Goal: Task Accomplishment & Management: Complete application form

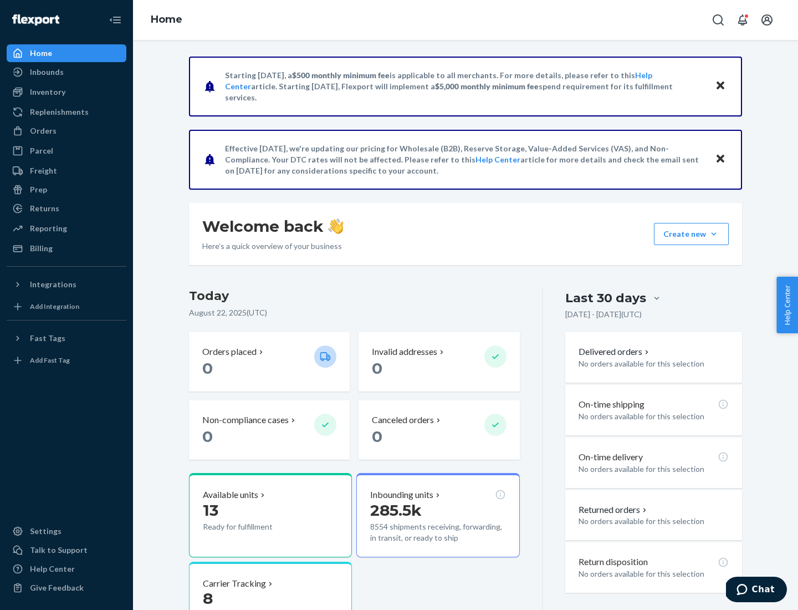
click at [714, 234] on button "Create new Create new inbound Create new order Create new product" at bounding box center [691, 234] width 75 height 22
click at [67, 72] on div "Inbounds" at bounding box center [67, 72] width 118 height 16
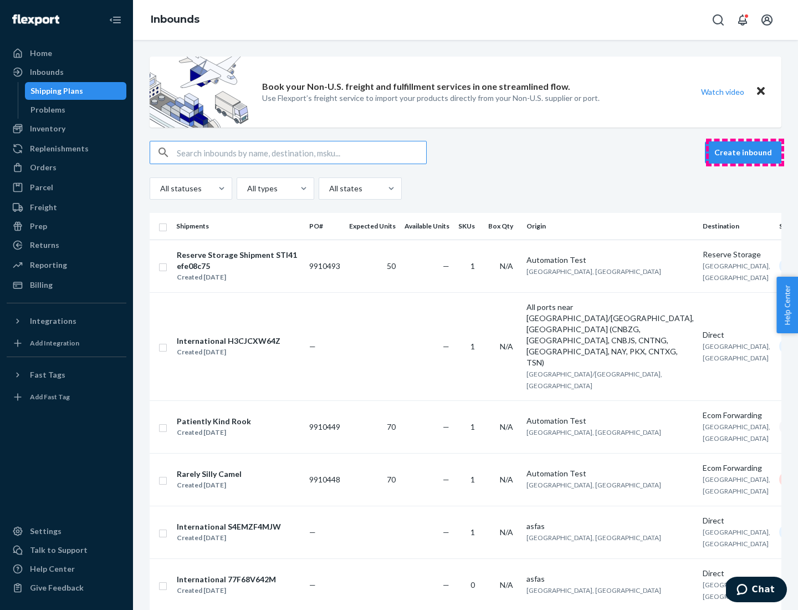
click at [745, 152] on button "Create inbound" at bounding box center [743, 152] width 76 height 22
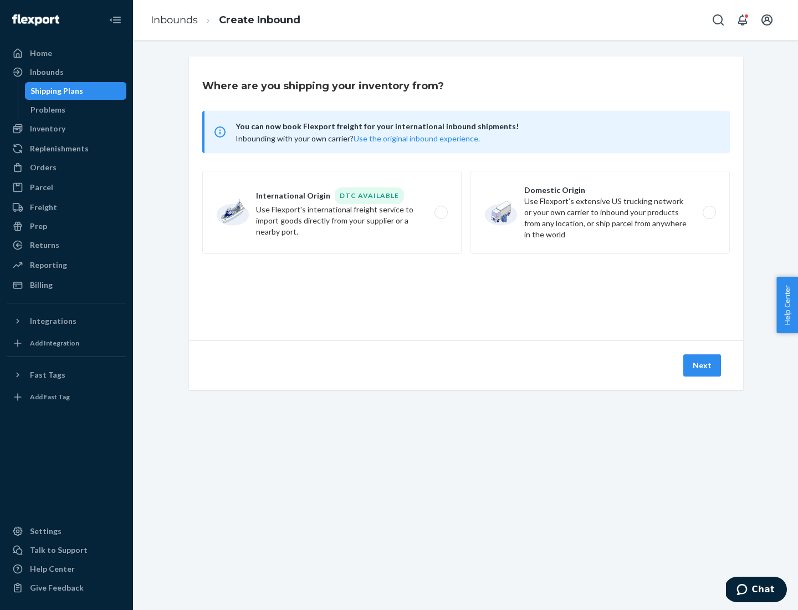
click at [600, 212] on label "Domestic Origin Use Flexport’s extensive US trucking network or your own carrie…" at bounding box center [600, 212] width 259 height 83
click at [709, 212] on input "Domestic Origin Use Flexport’s extensive US trucking network or your own carrie…" at bounding box center [712, 212] width 7 height 7
radio input "true"
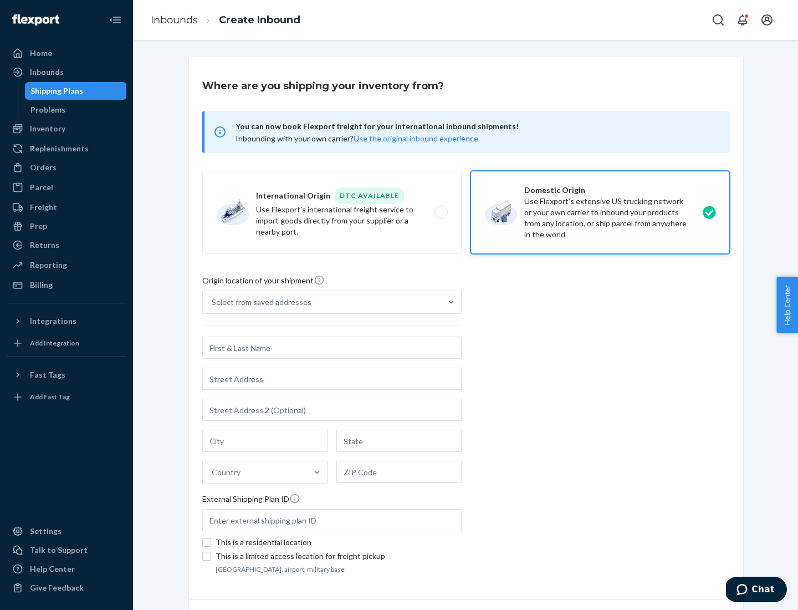
click at [259, 302] on div "Select from saved addresses" at bounding box center [262, 302] width 100 height 11
click at [213, 302] on input "Select from saved addresses" at bounding box center [212, 302] width 1 height 11
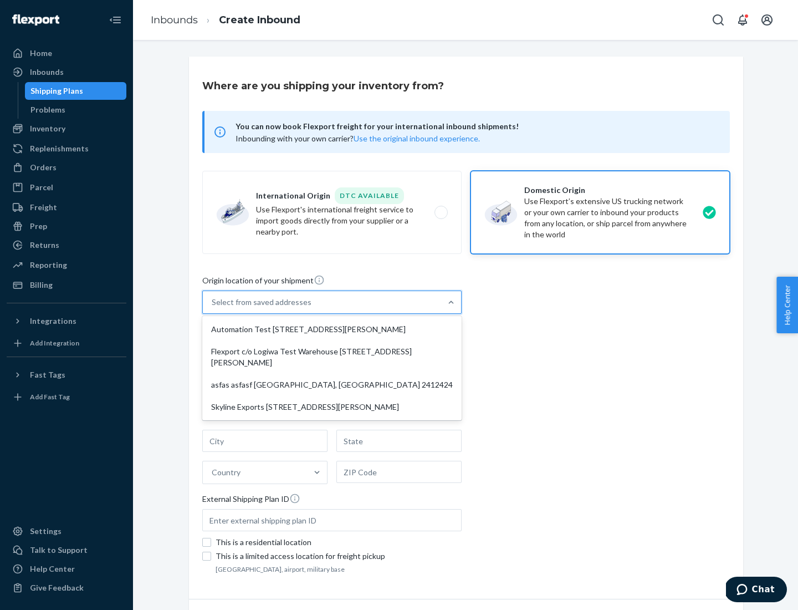
scroll to position [4, 0]
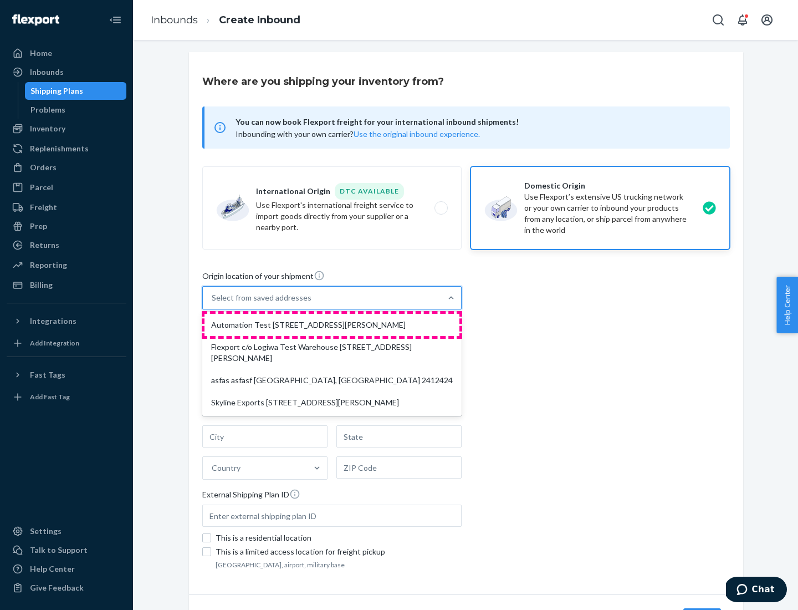
click at [332, 325] on div "Automation Test [STREET_ADDRESS][PERSON_NAME]" at bounding box center [332, 325] width 255 height 22
click at [213, 303] on input "option Automation Test [STREET_ADDRESS][PERSON_NAME] focused, 1 of 4. 4 results…" at bounding box center [212, 297] width 1 height 11
type input "Automation Test"
type input "9th Floor"
type input "[GEOGRAPHIC_DATA]"
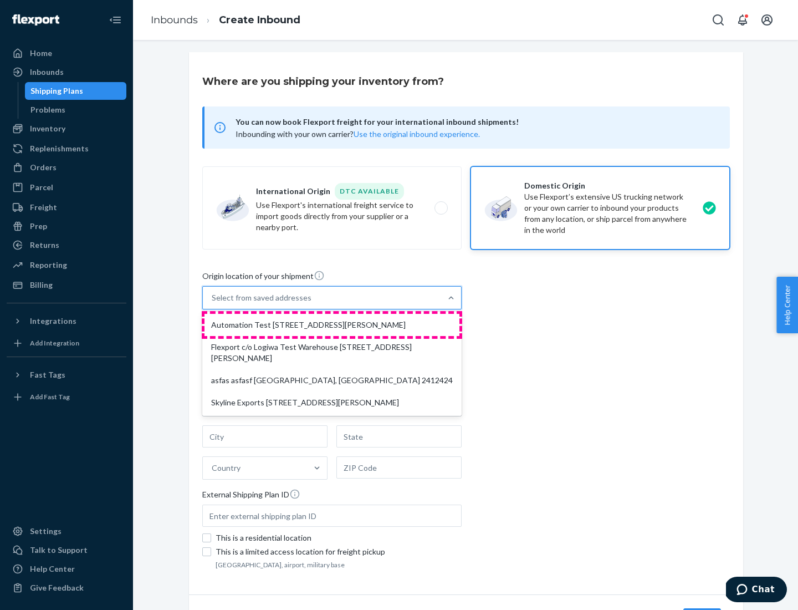
type input "CA"
type input "94104"
type input "[STREET_ADDRESS][PERSON_NAME]"
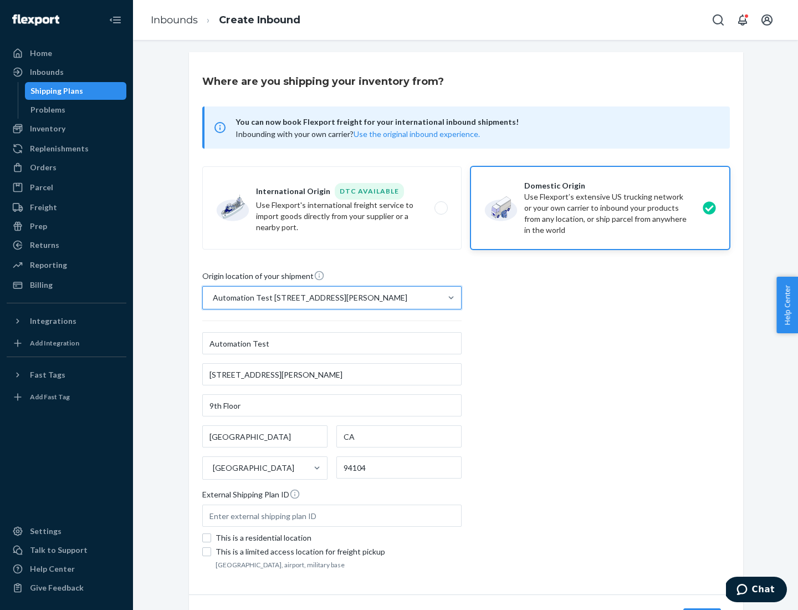
scroll to position [65, 0]
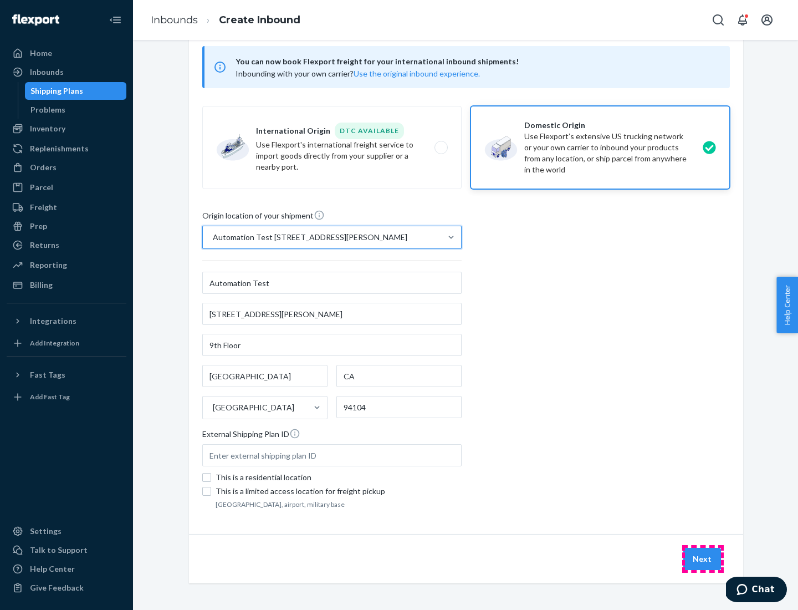
click at [703, 559] on button "Next" at bounding box center [702, 559] width 38 height 22
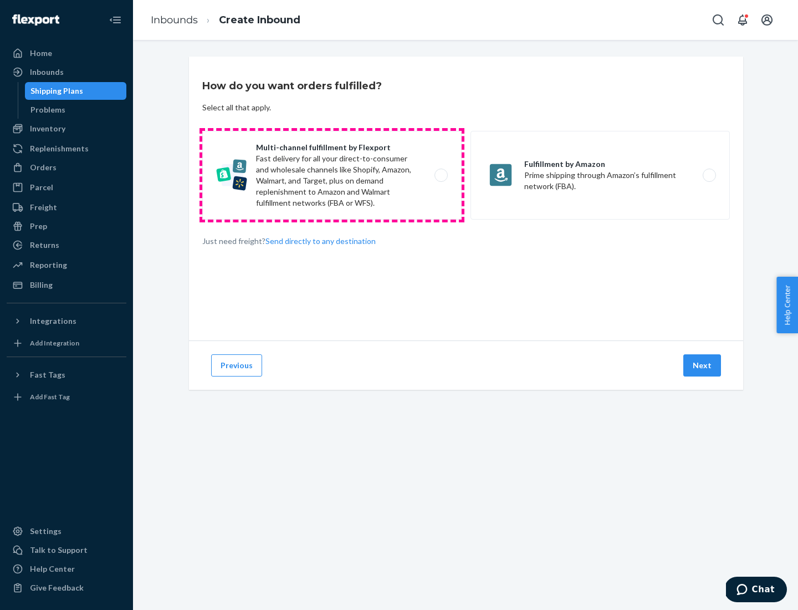
click at [332, 175] on label "Multi-channel fulfillment by Flexport Fast delivery for all your direct-to-cons…" at bounding box center [331, 175] width 259 height 89
click at [441, 175] on input "Multi-channel fulfillment by Flexport Fast delivery for all your direct-to-cons…" at bounding box center [444, 175] width 7 height 7
radio input "true"
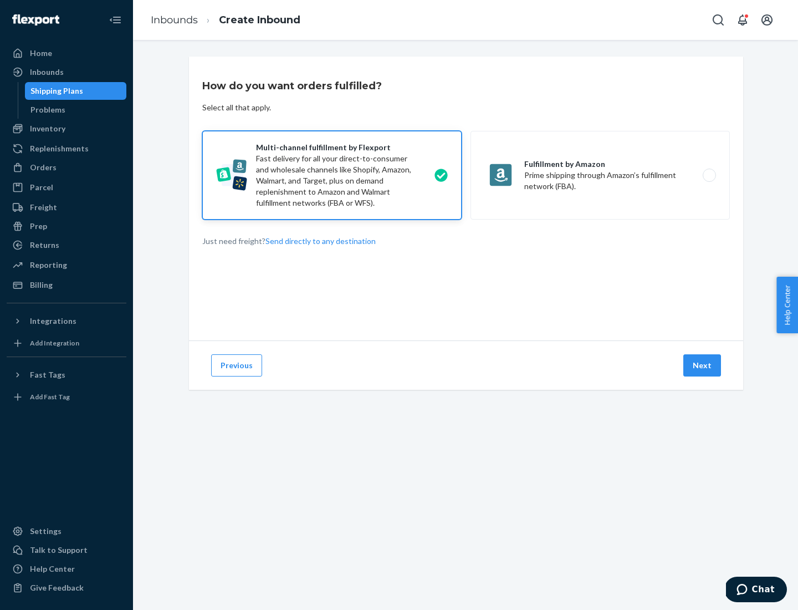
click at [703, 365] on button "Next" at bounding box center [702, 365] width 38 height 22
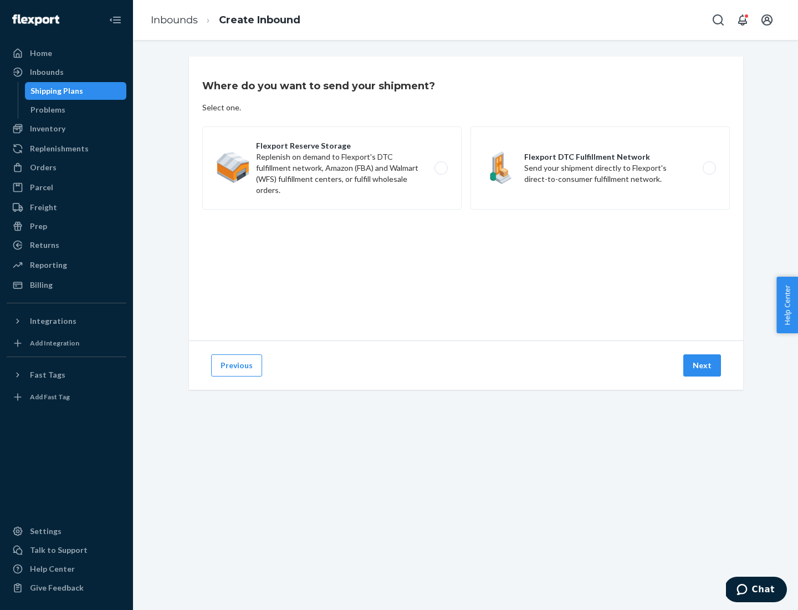
click at [600, 168] on label "Flexport DTC Fulfillment Network Send your shipment directly to Flexport's dire…" at bounding box center [600, 167] width 259 height 83
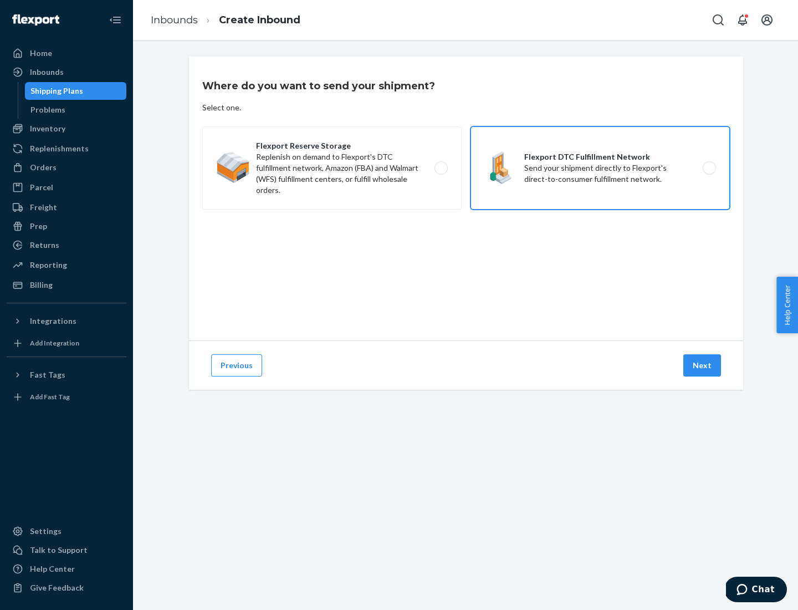
click at [709, 168] on input "Flexport DTC Fulfillment Network Send your shipment directly to Flexport's dire…" at bounding box center [712, 168] width 7 height 7
radio input "true"
click at [703, 365] on button "Next" at bounding box center [702, 365] width 38 height 22
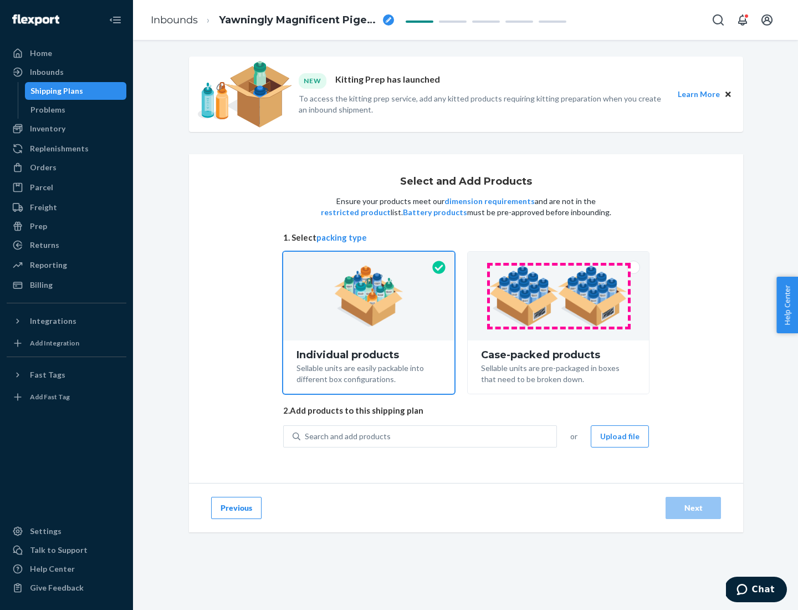
click at [559, 296] on img at bounding box center [558, 296] width 138 height 61
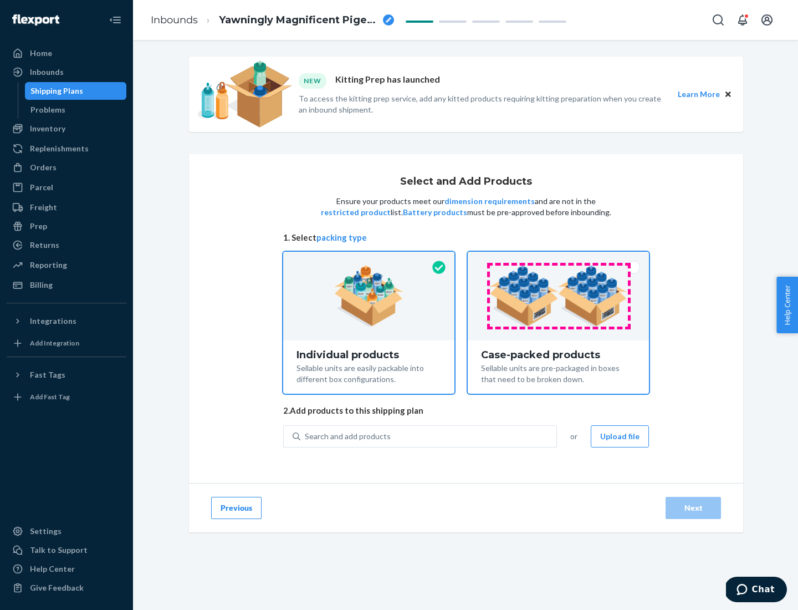
click at [559, 259] on input "Case-packed products Sellable units are pre-packaged in boxes that need to be b…" at bounding box center [558, 255] width 7 height 7
radio input "true"
radio input "false"
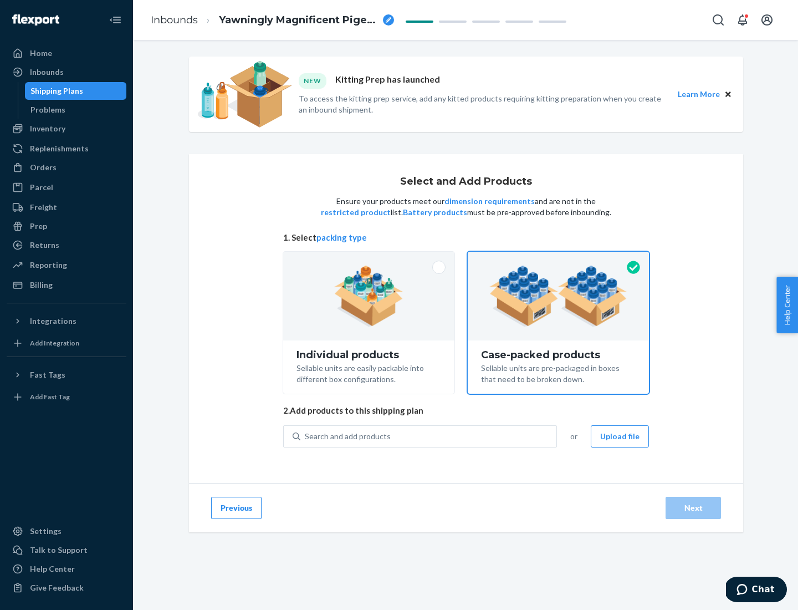
click at [429, 436] on div "Search and add products" at bounding box center [428, 436] width 256 height 20
click at [306, 436] on input "Search and add products" at bounding box center [305, 436] width 1 height 11
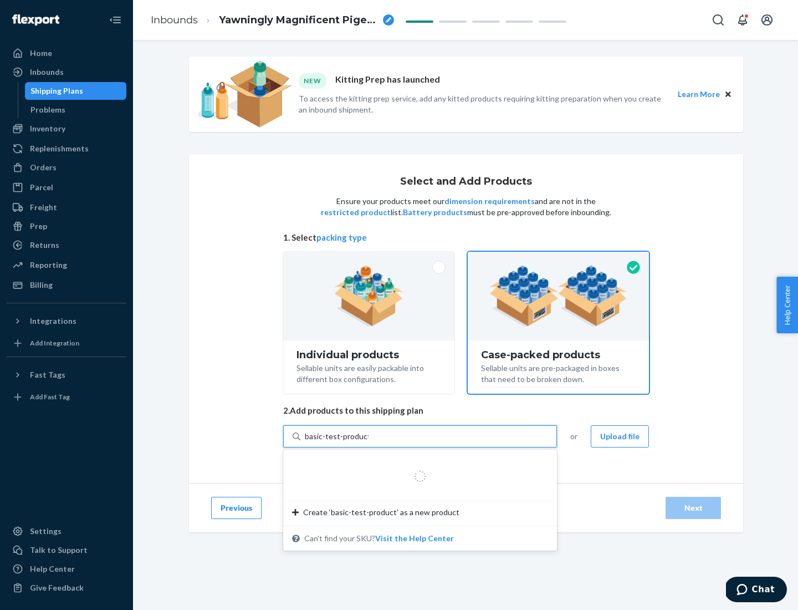
type input "basic-test-product-1"
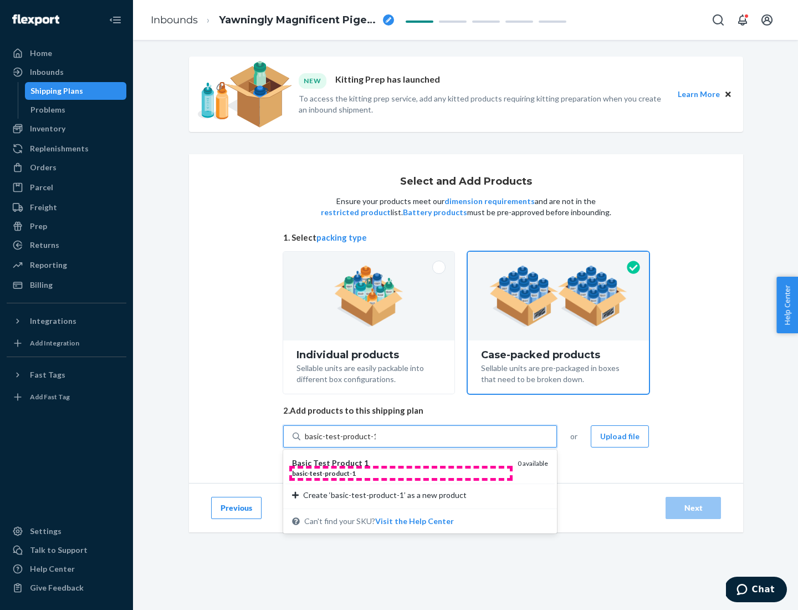
click at [401, 473] on div "basic - test - product - 1" at bounding box center [400, 472] width 217 height 9
click at [376, 442] on input "basic-test-product-1" at bounding box center [340, 436] width 71 height 11
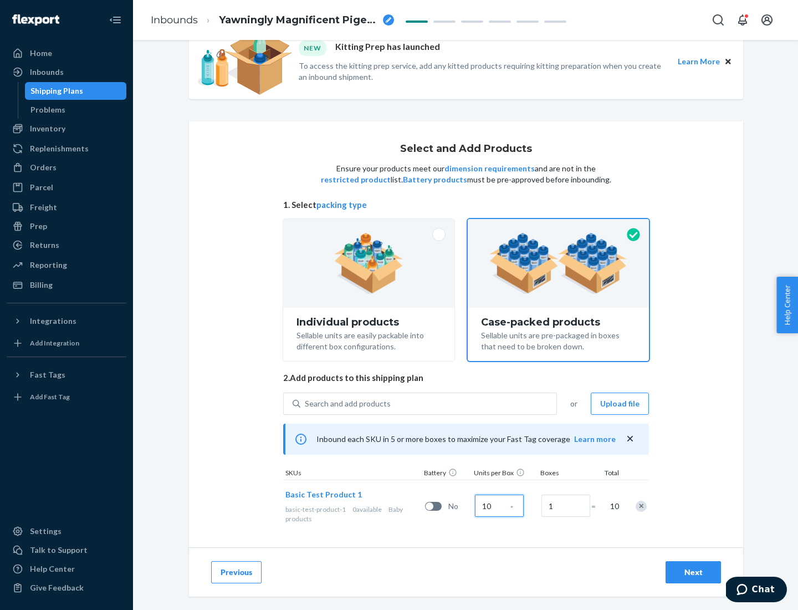
scroll to position [40, 0]
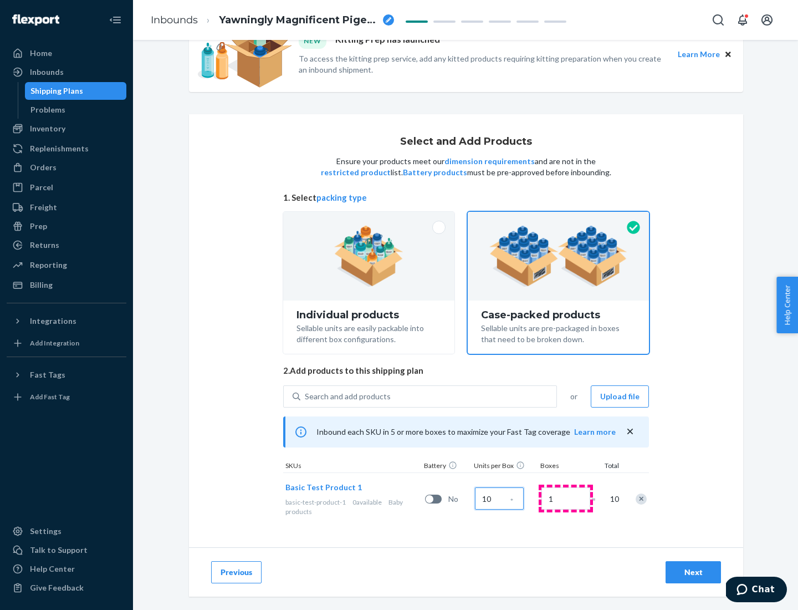
type input "10"
type input "7"
click at [693, 572] on div "Next" at bounding box center [693, 571] width 37 height 11
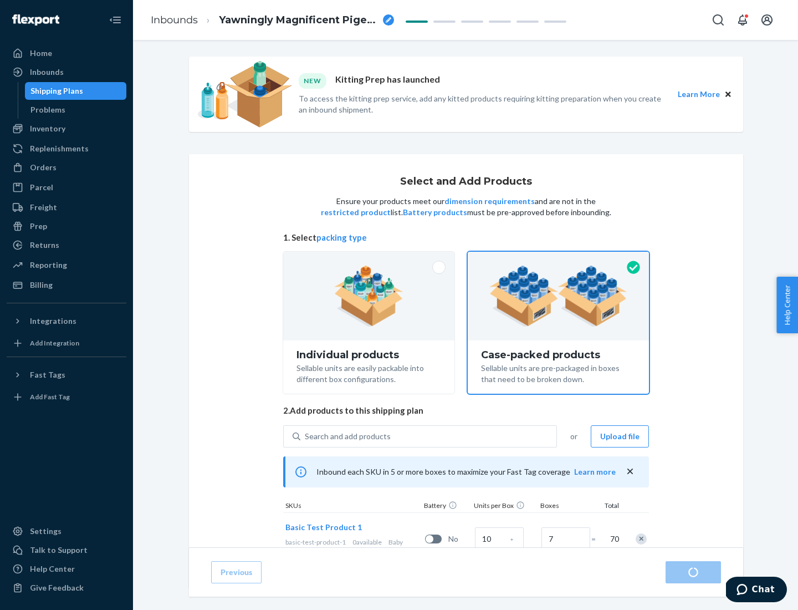
radio input "true"
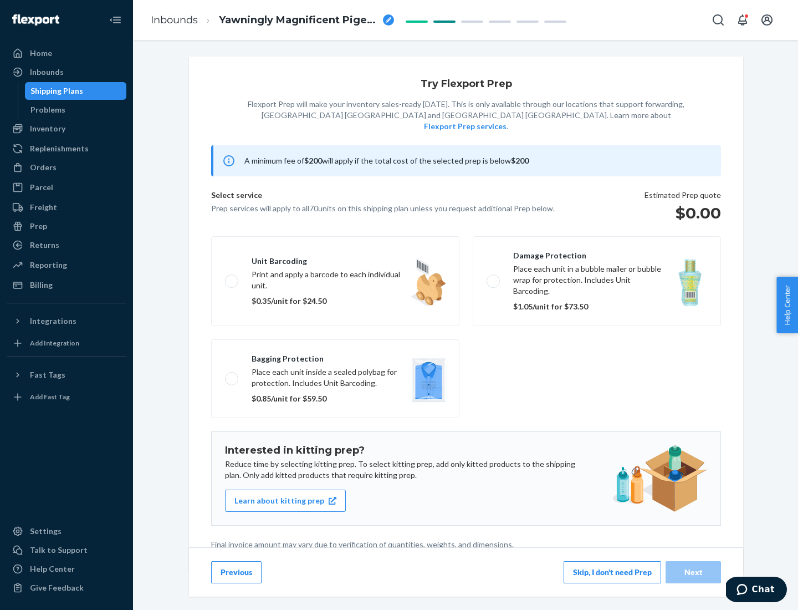
scroll to position [3, 0]
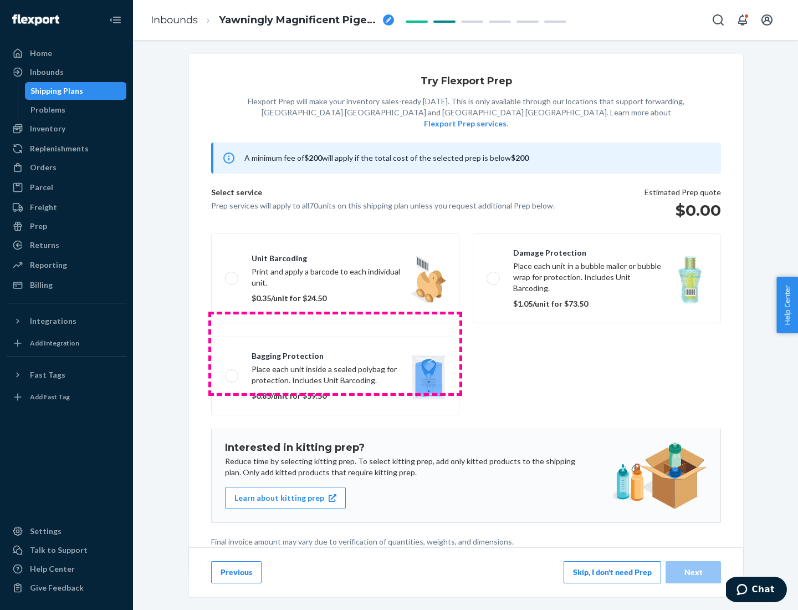
click at [335, 353] on label "Bagging protection Place each unit inside a sealed polybag for protection. Incl…" at bounding box center [335, 375] width 248 height 79
click at [232, 372] on input "Bagging protection Place each unit inside a sealed polybag for protection. Incl…" at bounding box center [228, 375] width 7 height 7
checkbox input "true"
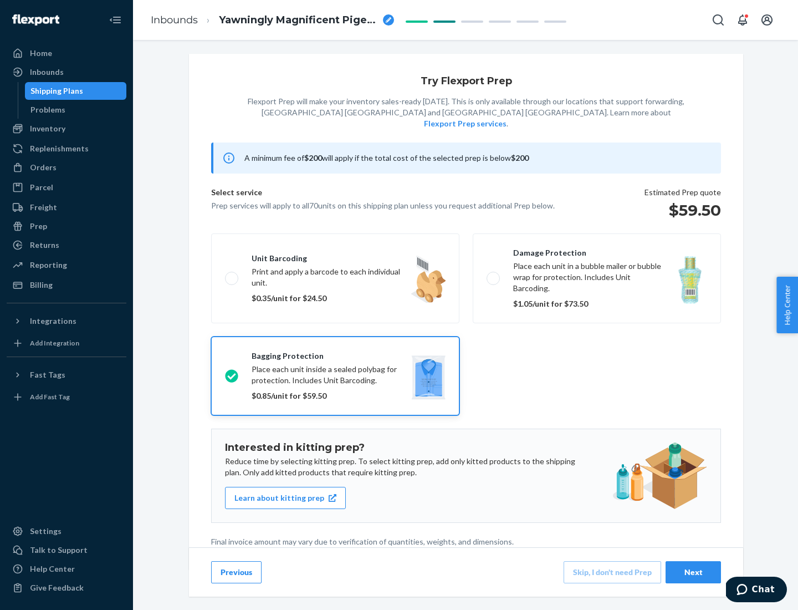
click at [693, 571] on div "Next" at bounding box center [693, 571] width 37 height 11
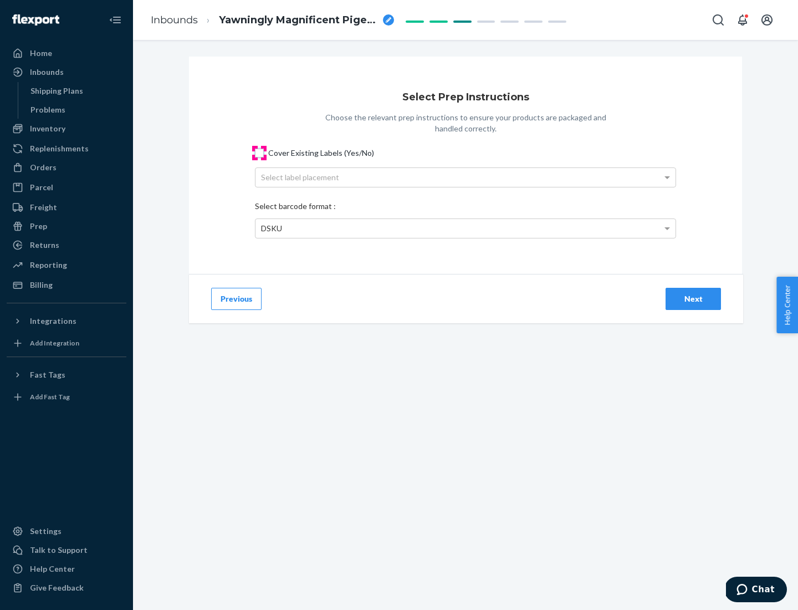
click at [259, 152] on input "Cover Existing Labels (Yes/No)" at bounding box center [259, 153] width 9 height 9
checkbox input "true"
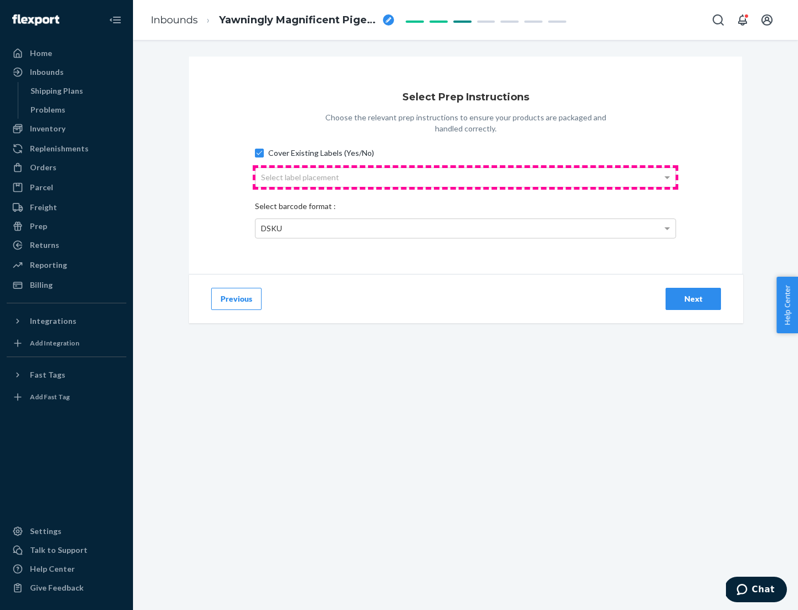
click at [466, 177] on div "Select label placement" at bounding box center [466, 177] width 420 height 19
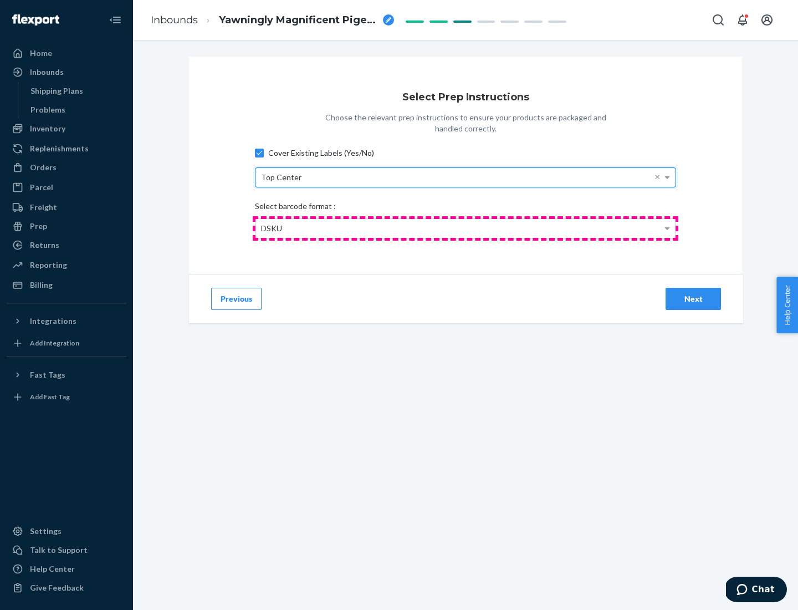
click at [466, 228] on div "DSKU" at bounding box center [466, 228] width 420 height 19
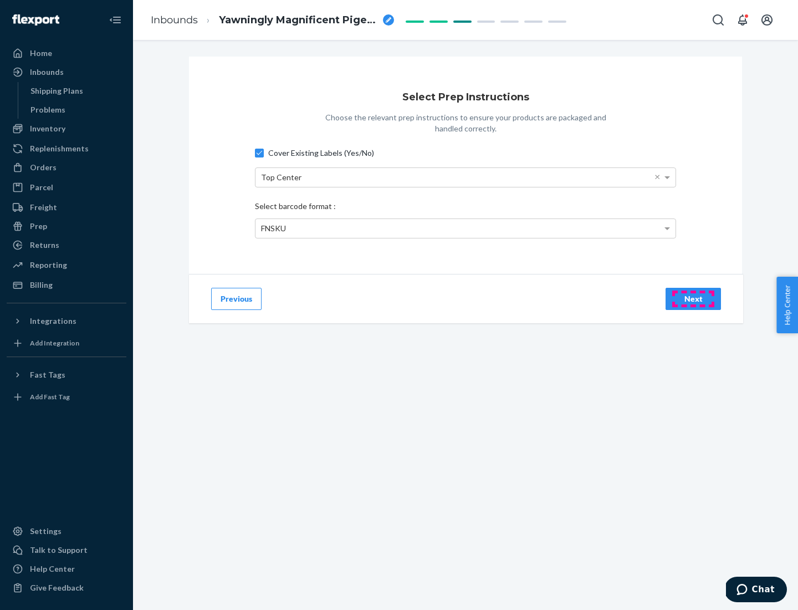
click at [693, 298] on div "Next" at bounding box center [693, 298] width 37 height 11
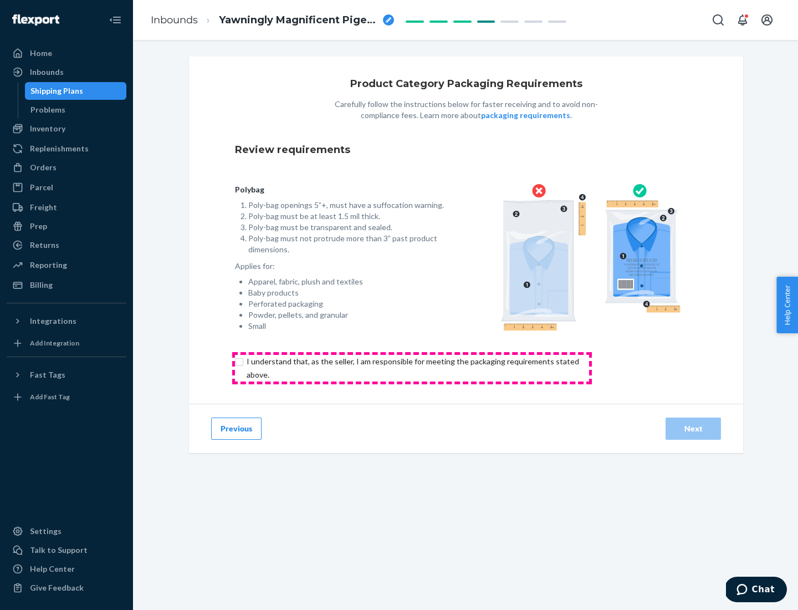
click at [412, 367] on input "checkbox" at bounding box center [419, 368] width 369 height 27
checkbox input "true"
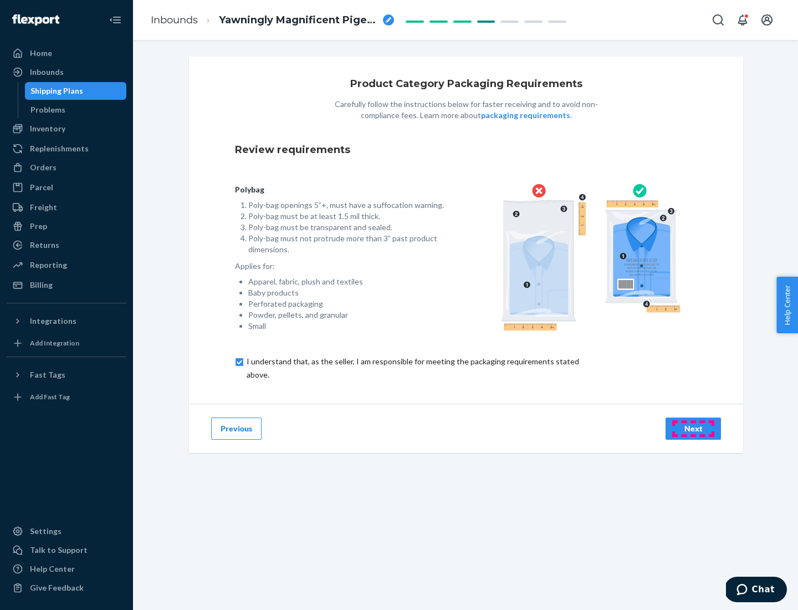
click at [693, 428] on div "Next" at bounding box center [693, 428] width 37 height 11
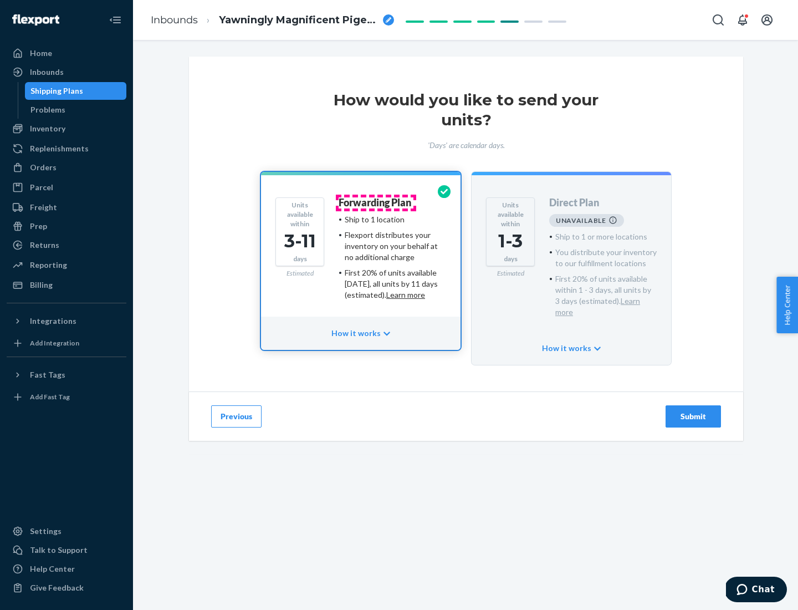
click at [376, 202] on h4 "Forwarding Plan" at bounding box center [375, 202] width 73 height 11
click at [693, 411] on div "Submit" at bounding box center [693, 416] width 37 height 11
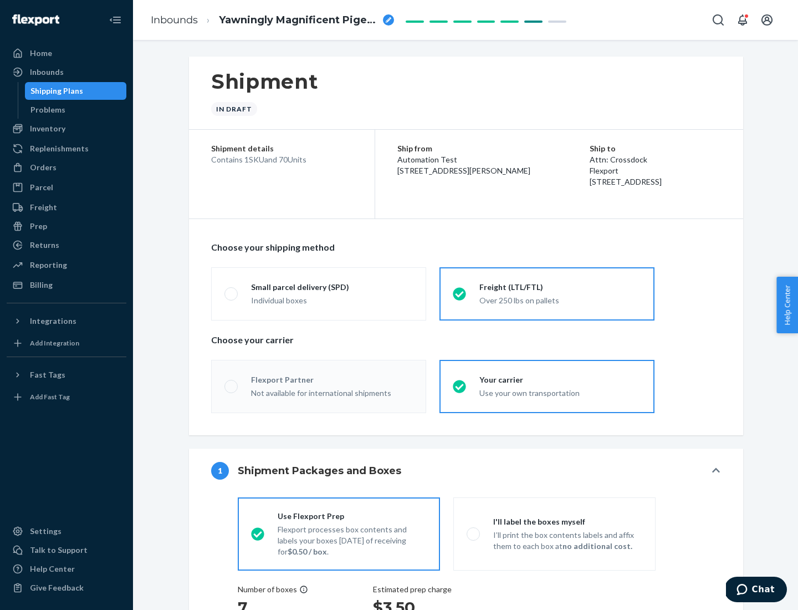
radio input "true"
radio input "false"
radio input "true"
radio input "false"
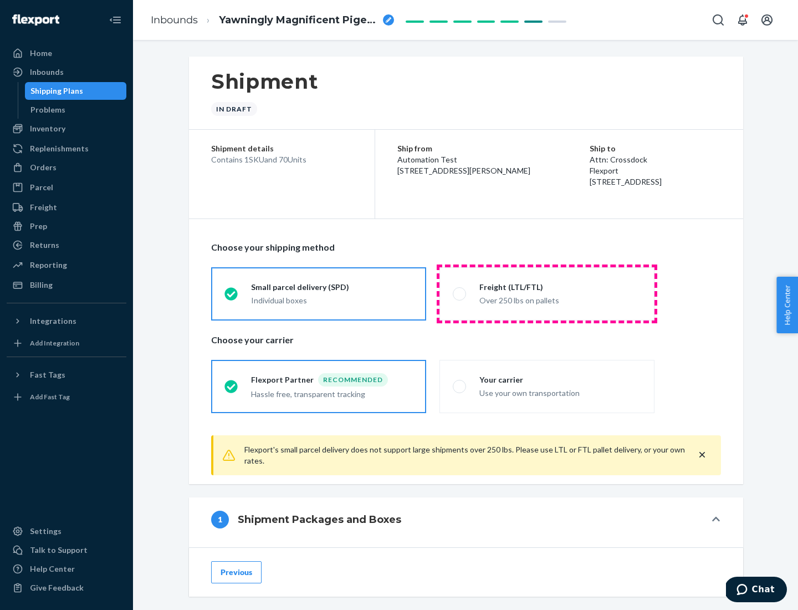
click at [547, 293] on div "Over 250 lbs on pallets" at bounding box center [560, 299] width 162 height 13
click at [460, 293] on input "Freight (LTL/FTL) Over 250 lbs on pallets" at bounding box center [456, 293] width 7 height 7
radio input "true"
radio input "false"
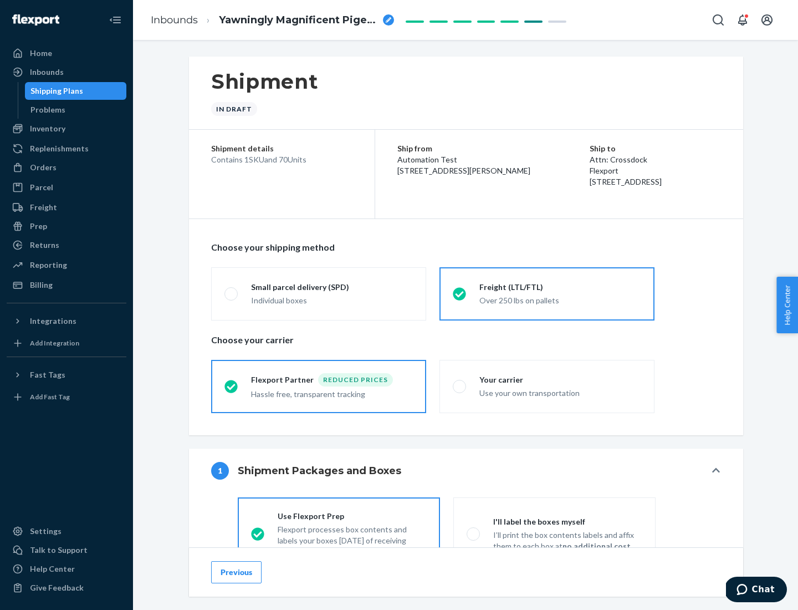
scroll to position [62, 0]
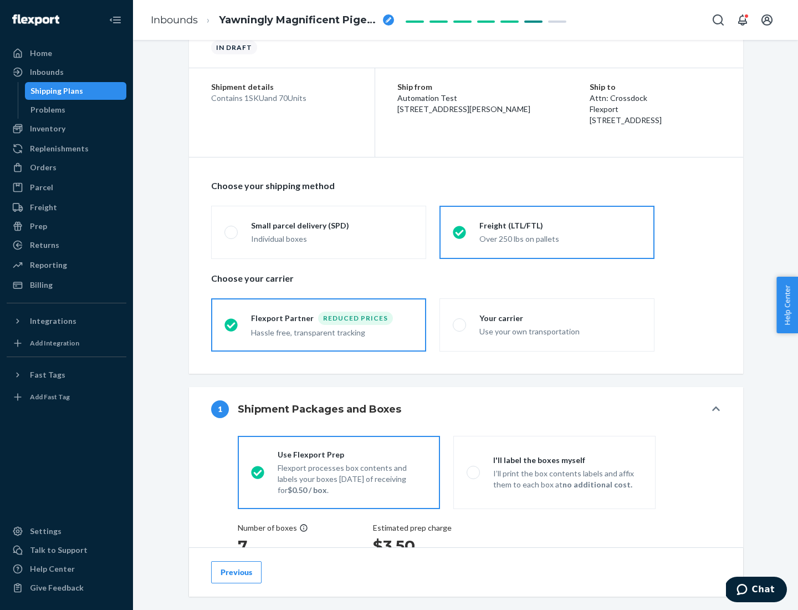
click at [319, 325] on div "Hassle free, transparent tracking" at bounding box center [332, 331] width 162 height 13
click at [232, 324] on input "Flexport Partner Reduced prices Hassle free, transparent tracking" at bounding box center [227, 324] width 7 height 7
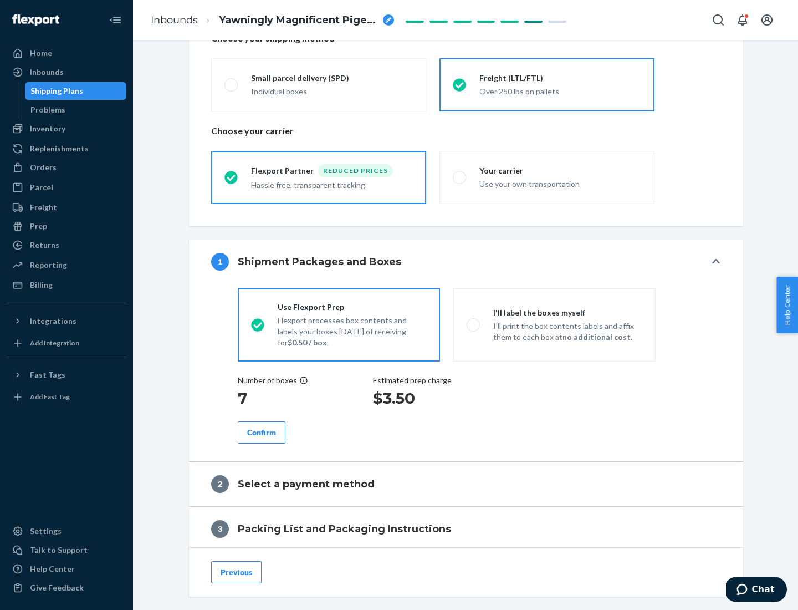
click at [554, 324] on p "I’ll print the box contents labels and affix them to each box at no additional …" at bounding box center [567, 331] width 149 height 22
click at [474, 324] on input "I'll label the boxes myself I’ll print the box contents labels and affix them t…" at bounding box center [470, 324] width 7 height 7
radio input "true"
radio input "false"
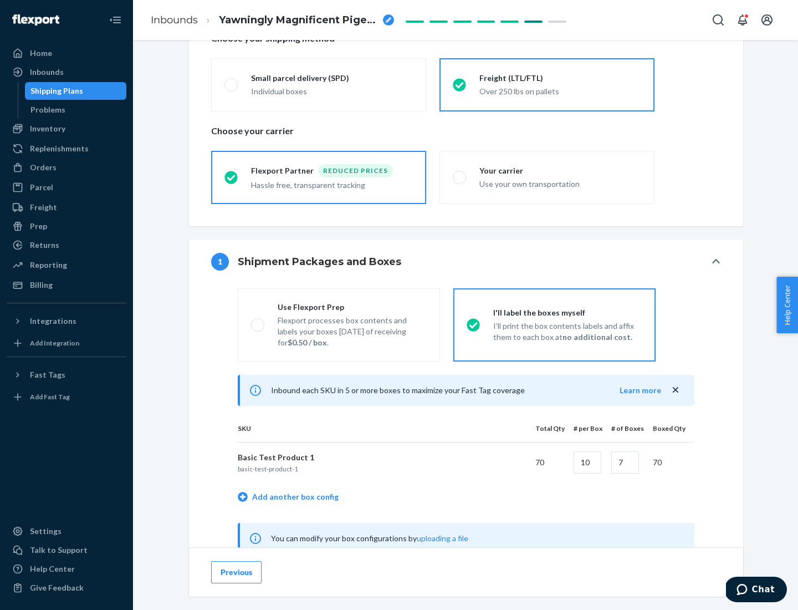
scroll to position [346, 0]
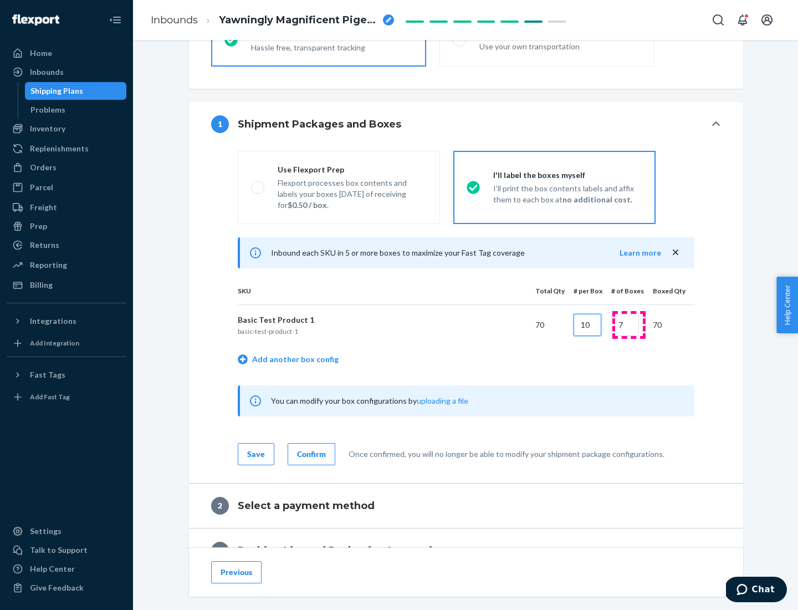
type input "10"
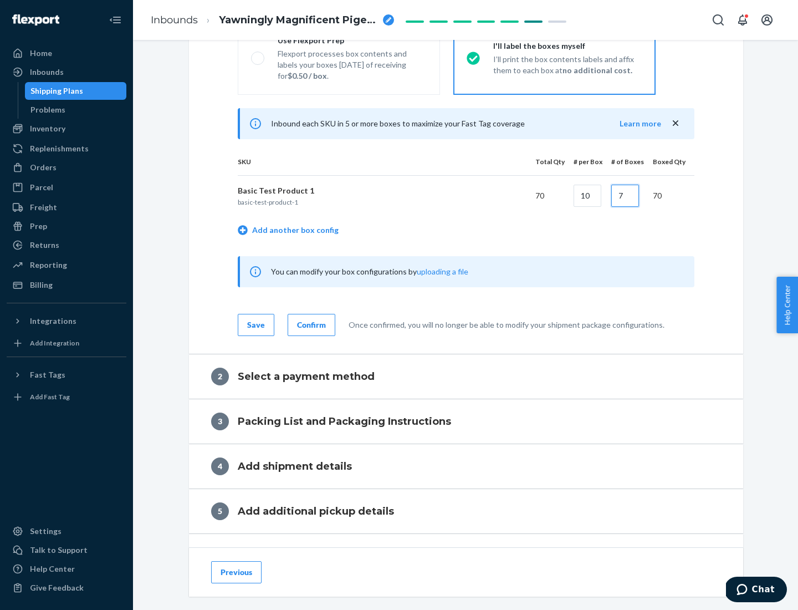
type input "7"
click at [310, 324] on div "Confirm" at bounding box center [311, 324] width 29 height 11
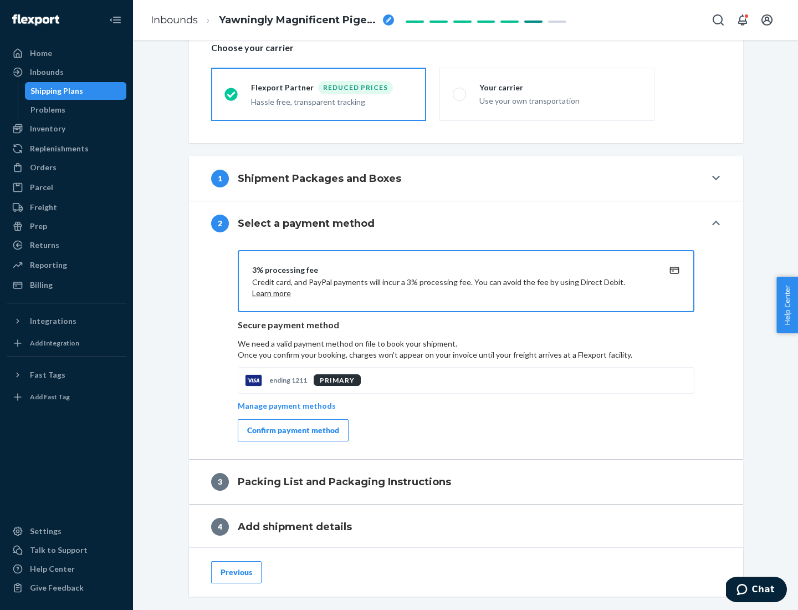
scroll to position [397, 0]
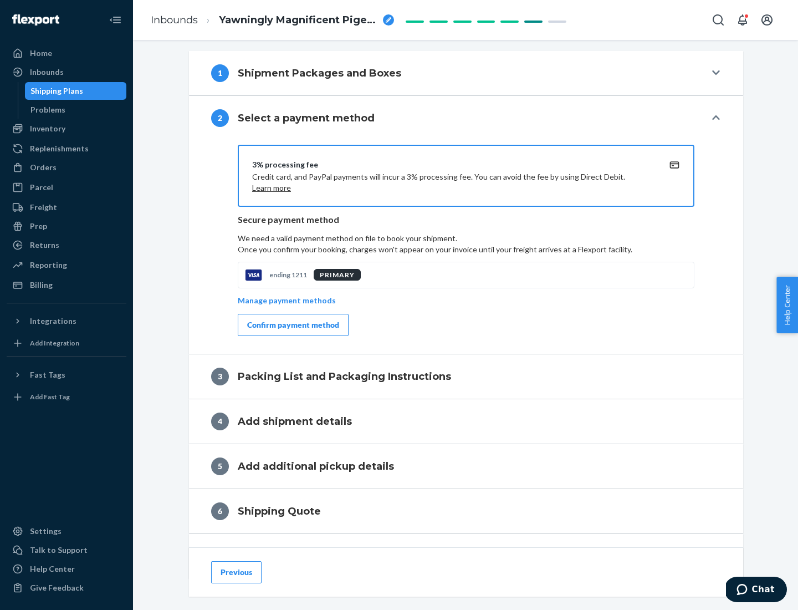
click at [292, 325] on div "Confirm payment method" at bounding box center [293, 324] width 92 height 11
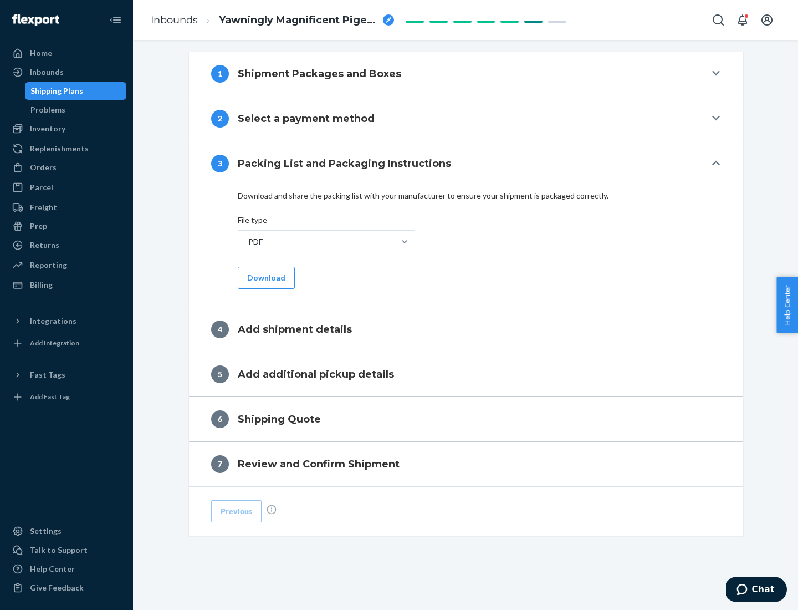
scroll to position [350, 0]
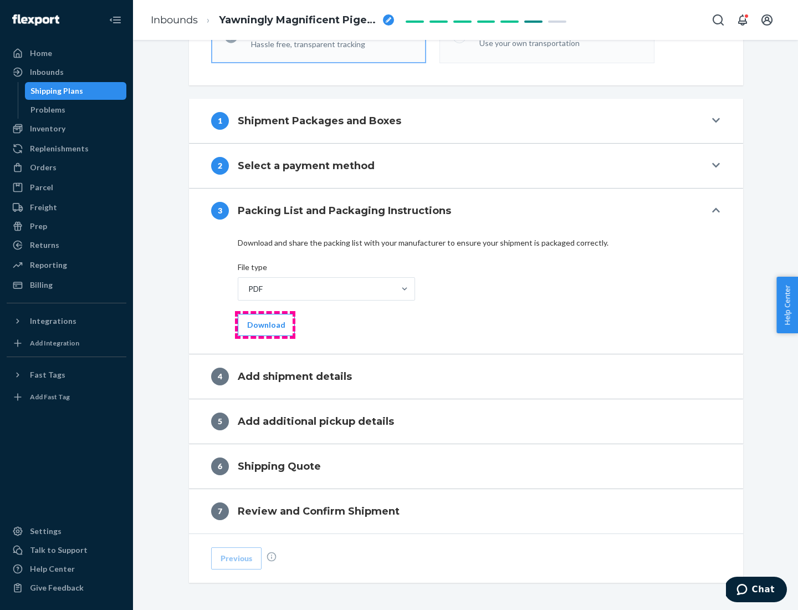
click at [265, 324] on button "Download" at bounding box center [266, 325] width 57 height 22
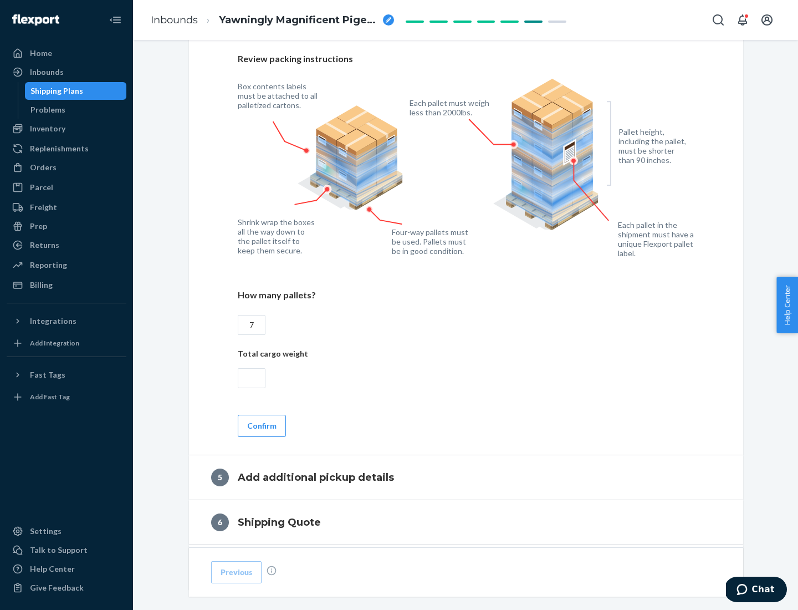
scroll to position [719, 0]
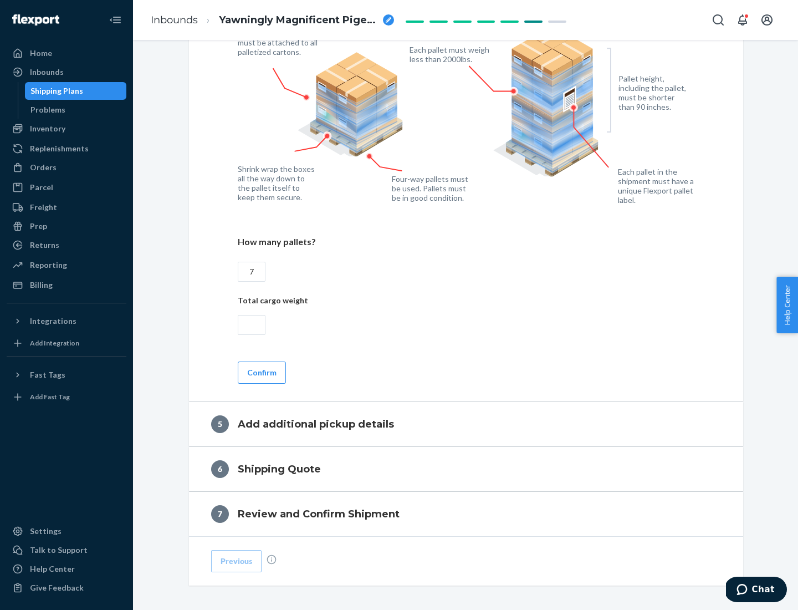
type input "7"
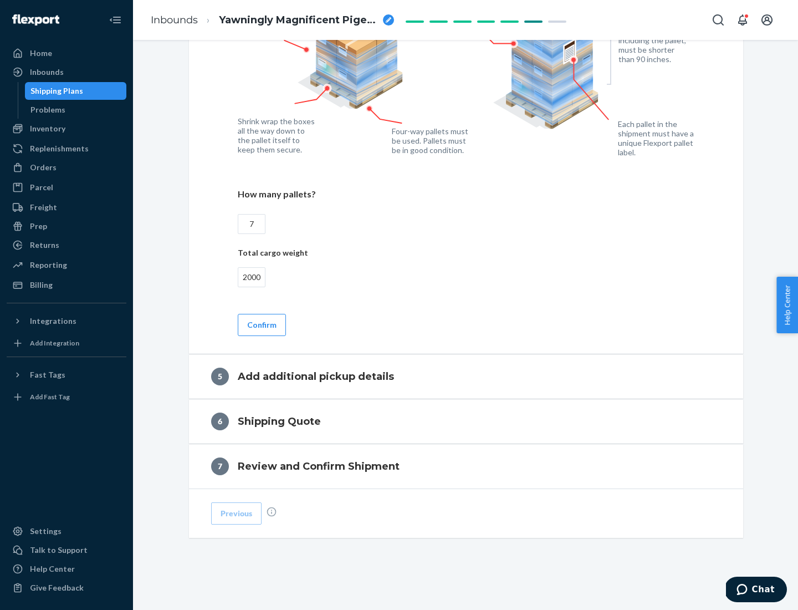
type input "2000"
click at [261, 324] on button "Confirm" at bounding box center [262, 325] width 48 height 22
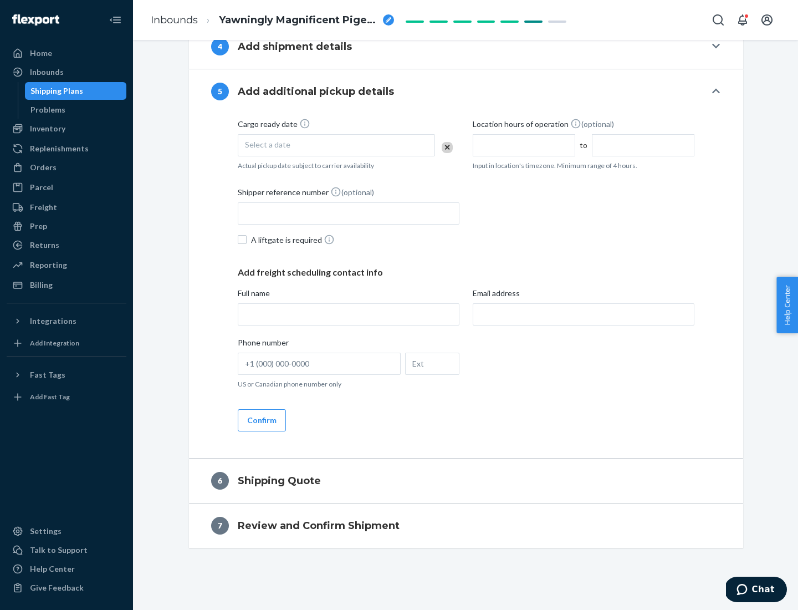
scroll to position [379, 0]
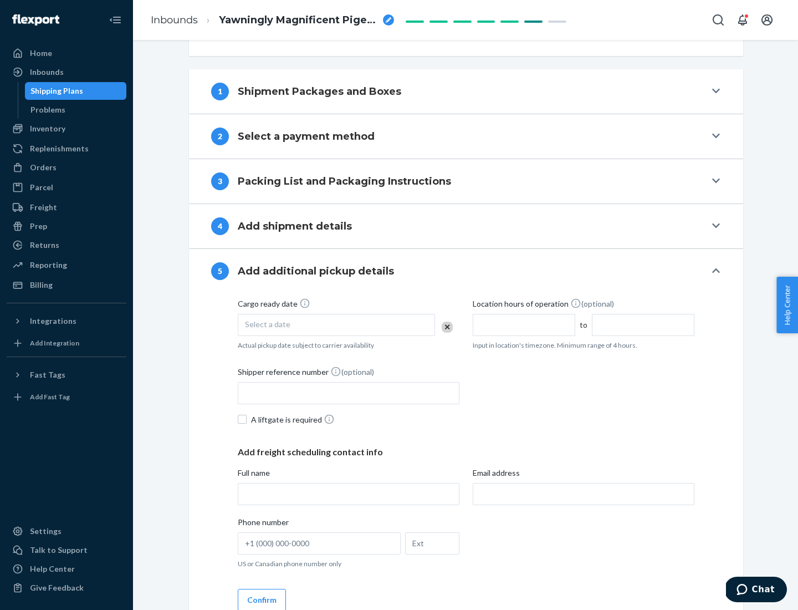
click at [336, 324] on div "Select a date" at bounding box center [336, 325] width 197 height 22
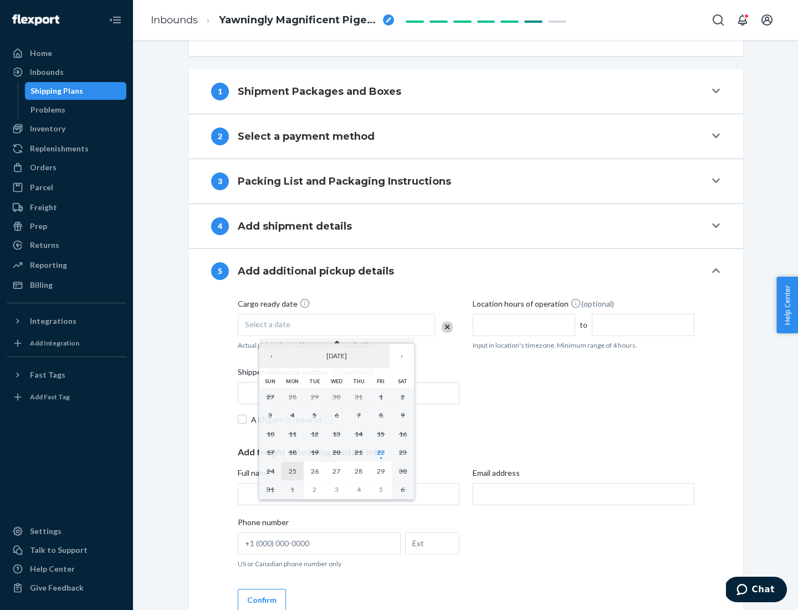
click at [292, 471] on abbr "25" at bounding box center [293, 471] width 8 height 8
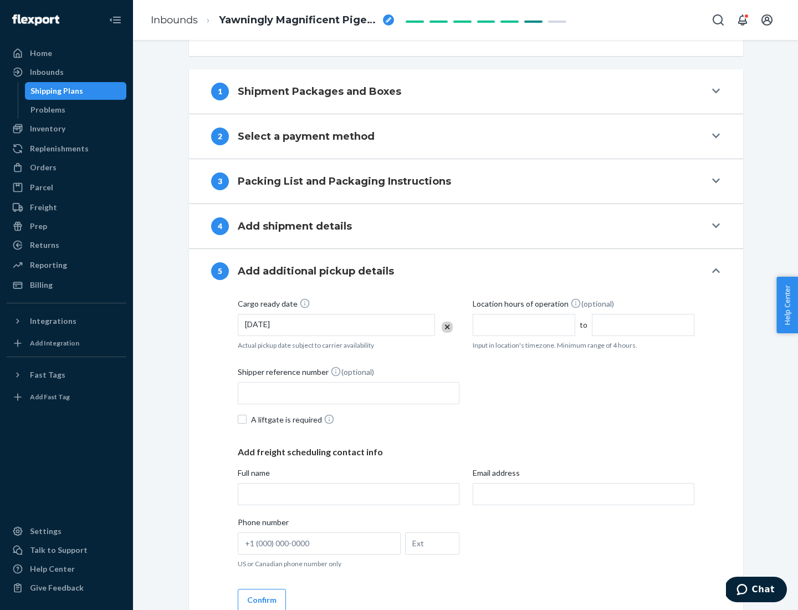
scroll to position [548, 0]
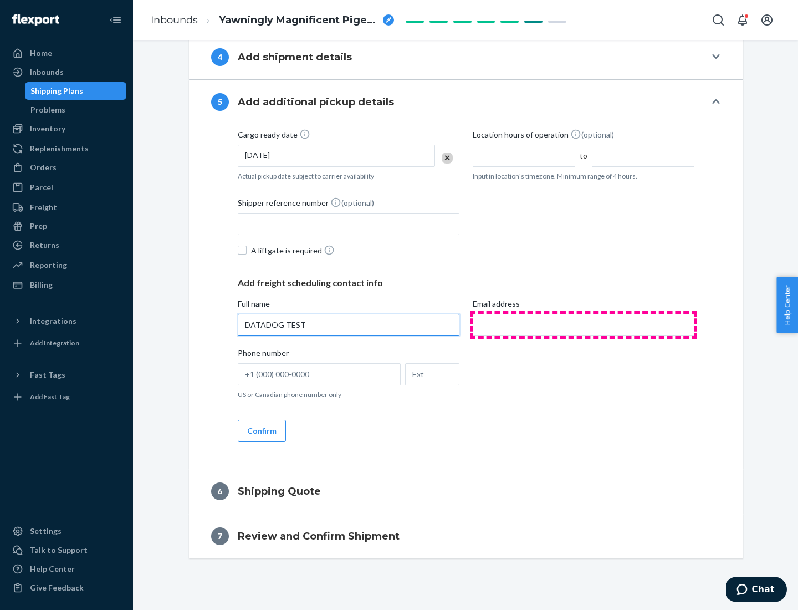
type input "DATADOG TEST"
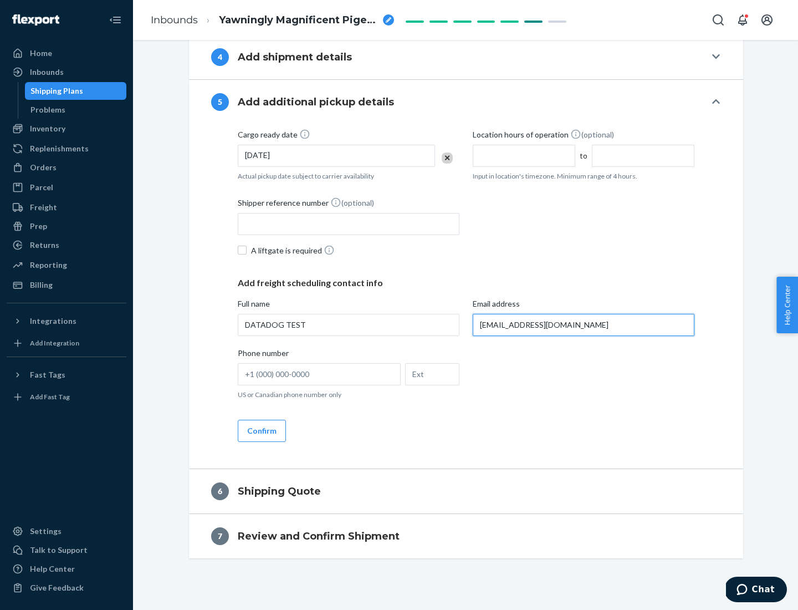
scroll to position [559, 0]
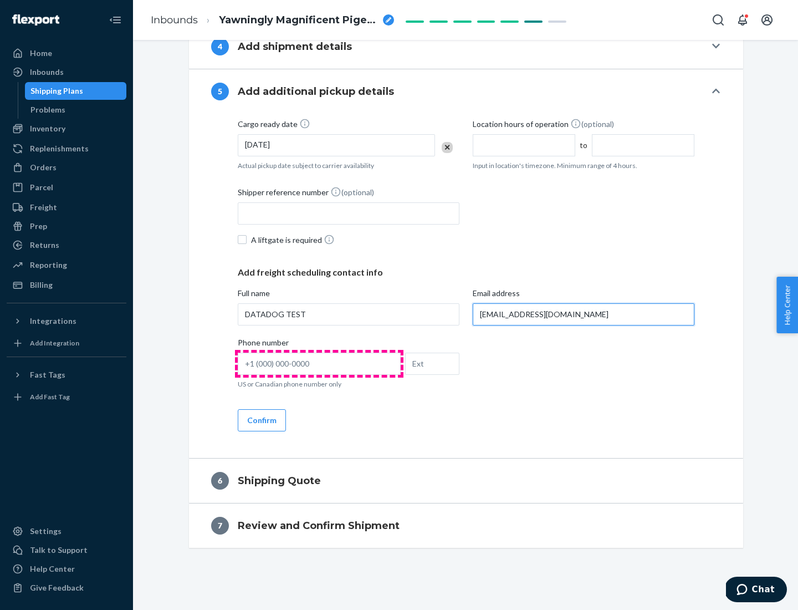
type input "[EMAIL_ADDRESS][DOMAIN_NAME]"
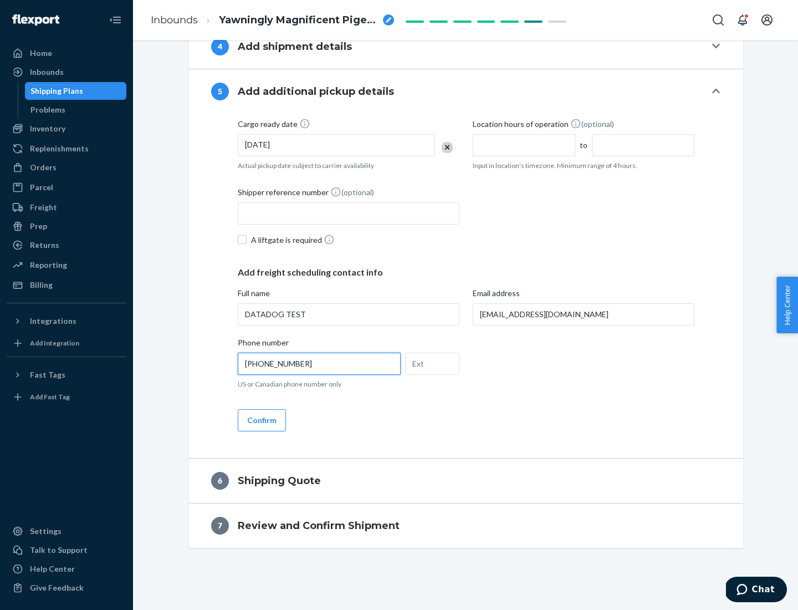
type input "[PHONE_NUMBER]"
click at [261, 420] on button "Confirm" at bounding box center [262, 420] width 48 height 22
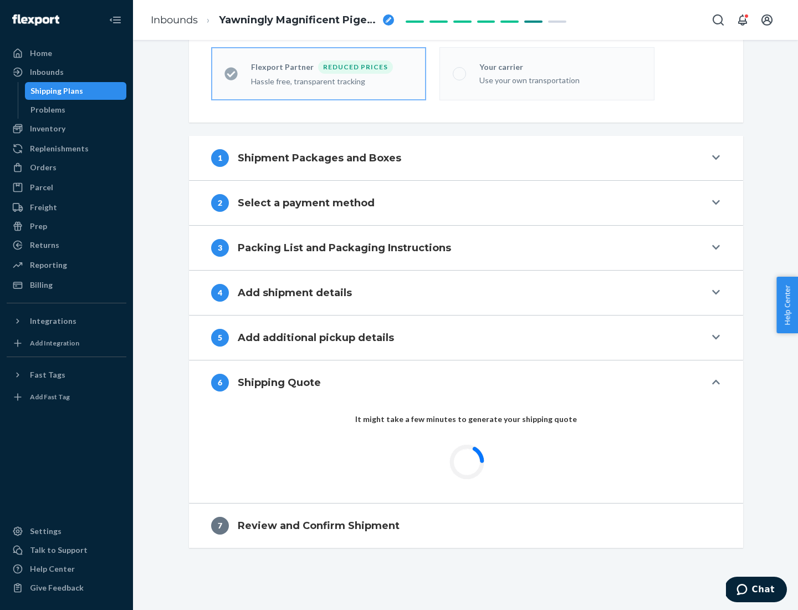
scroll to position [353, 0]
